Goal: Task Accomplishment & Management: Manage account settings

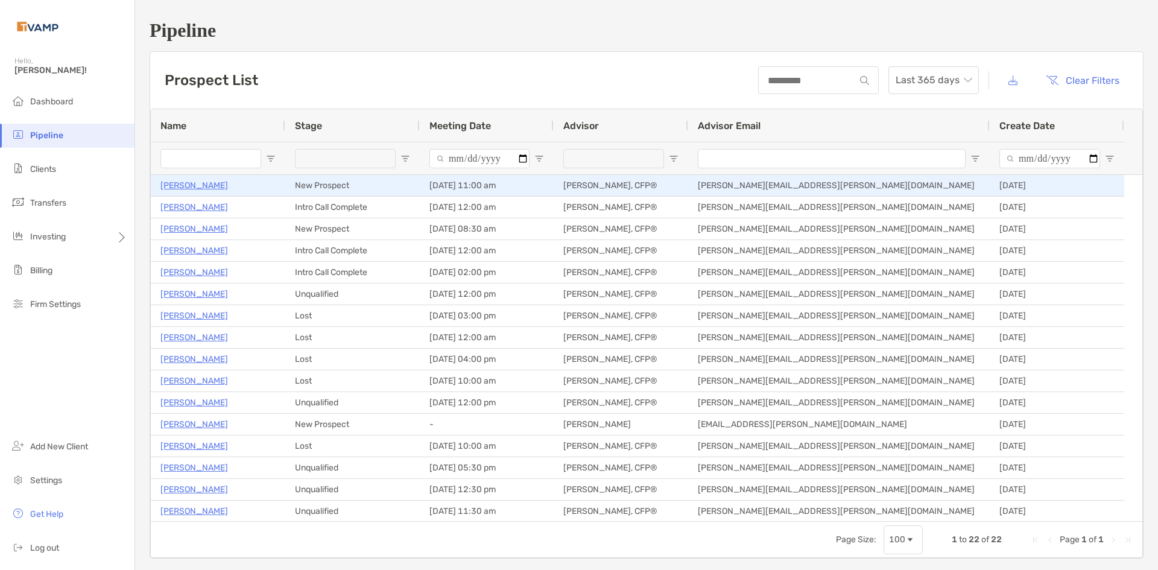
click at [176, 186] on p "[PERSON_NAME]" at bounding box center [194, 185] width 68 height 15
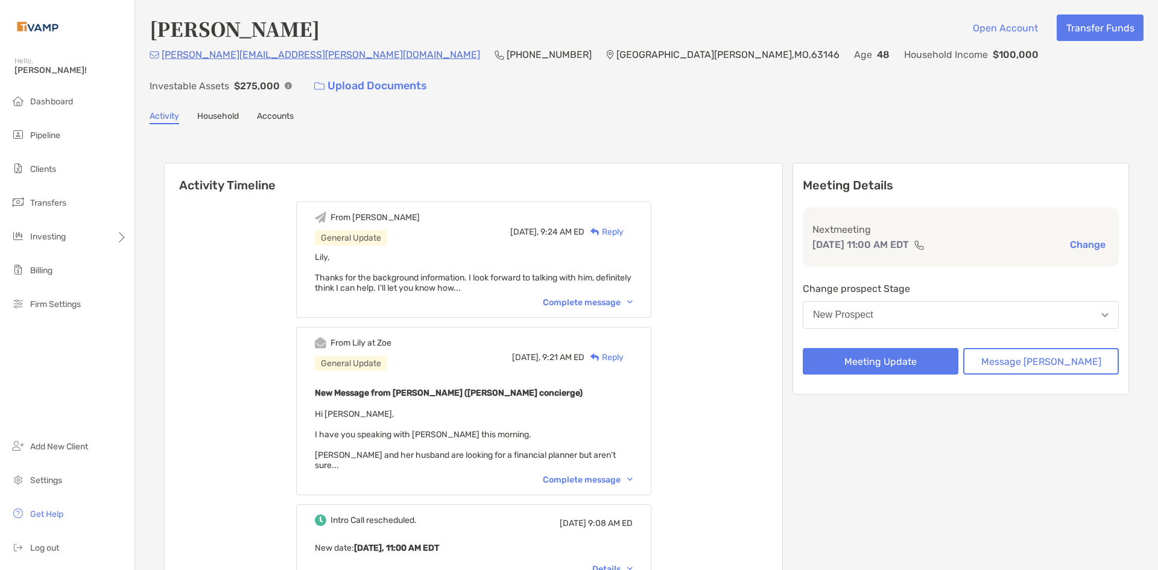
click at [650, 277] on div "From [PERSON_NAME] General Update [DATE], 9:24 AM ED Reply [PERSON_NAME], Thank…" at bounding box center [473, 259] width 355 height 116
click at [633, 300] on img at bounding box center [629, 302] width 5 height 4
click at [633, 475] on div "Complete message" at bounding box center [588, 480] width 90 height 10
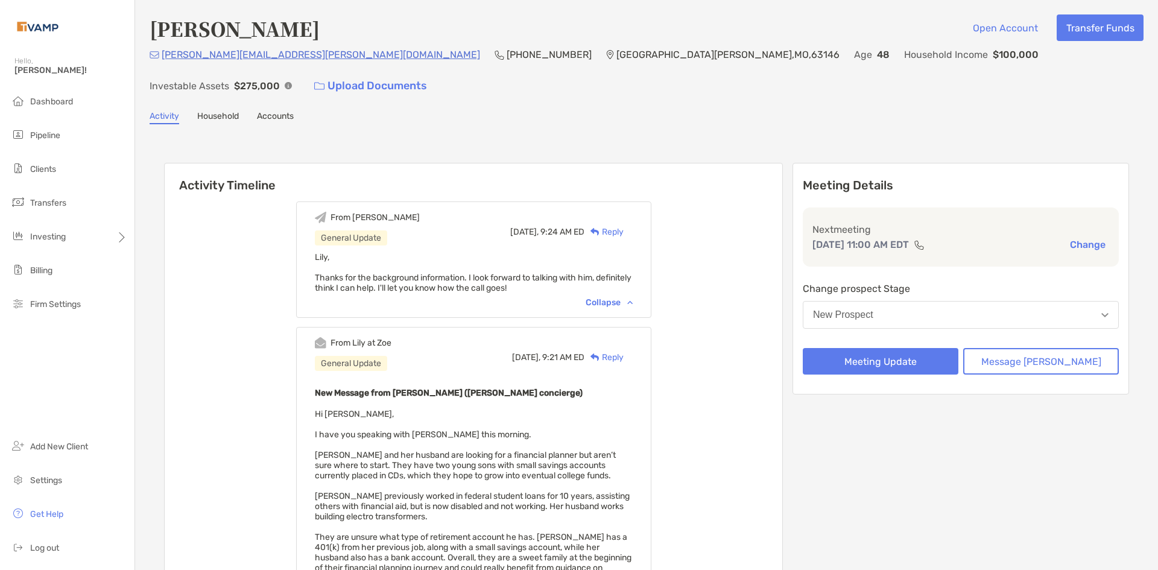
click at [469, 163] on h6 "Activity Timeline" at bounding box center [474, 177] width 618 height 29
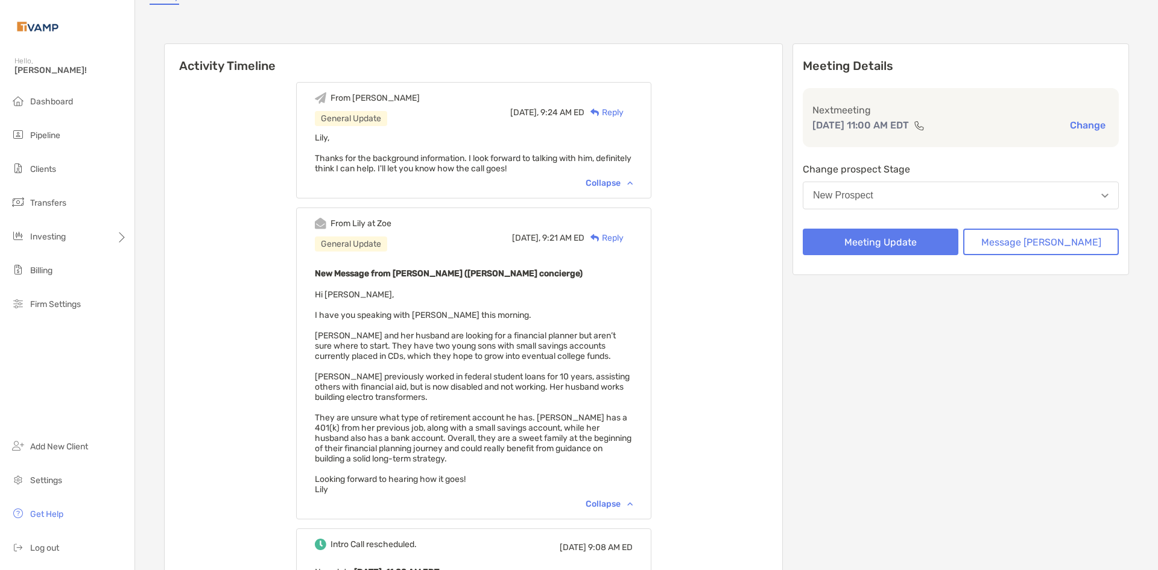
scroll to position [121, 0]
